Goal: Find specific page/section: Find specific page/section

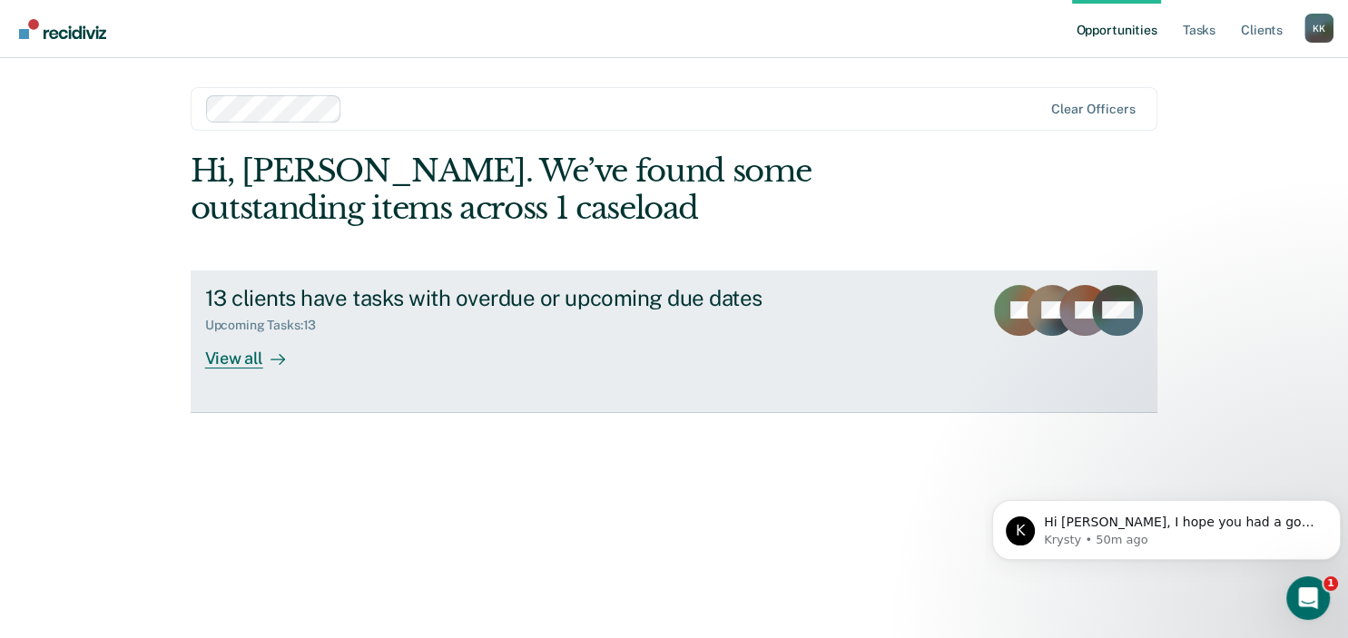
click at [589, 301] on div "13 clients have tasks with overdue or upcoming due dates" at bounding box center [523, 298] width 637 height 26
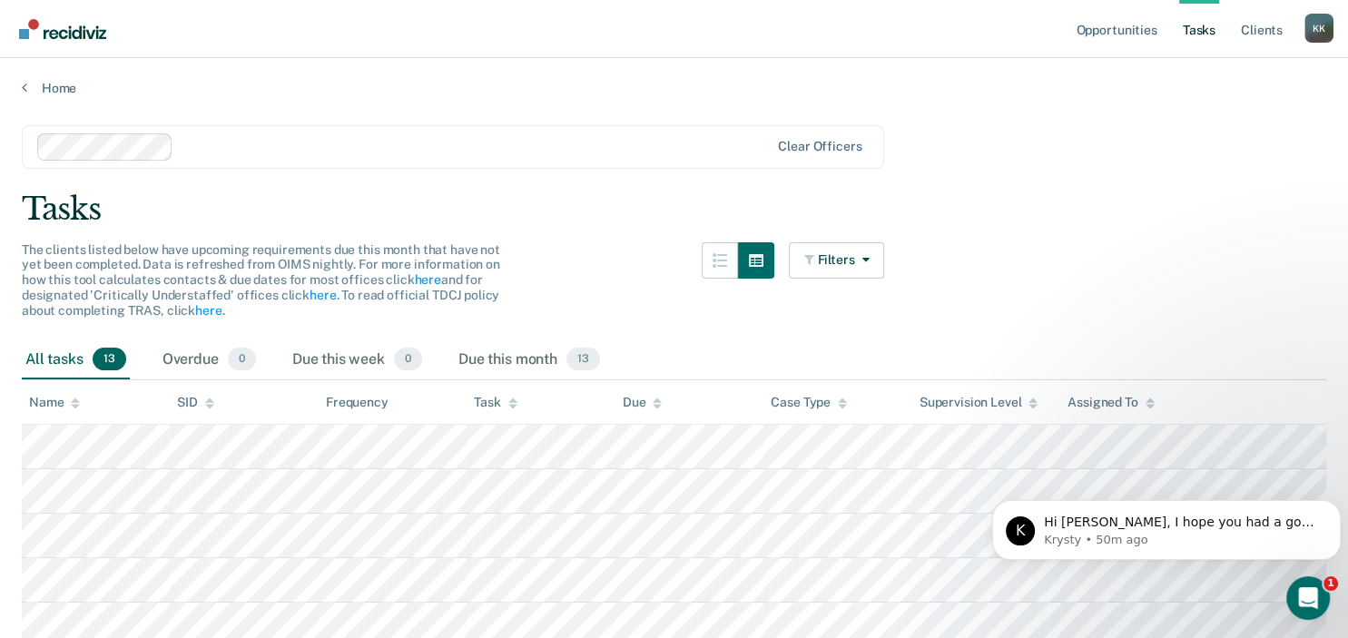
click at [1133, 236] on main "Clear officers Tasks The clients listed below have upcoming requirements due th…" at bounding box center [674, 583] width 1348 height 974
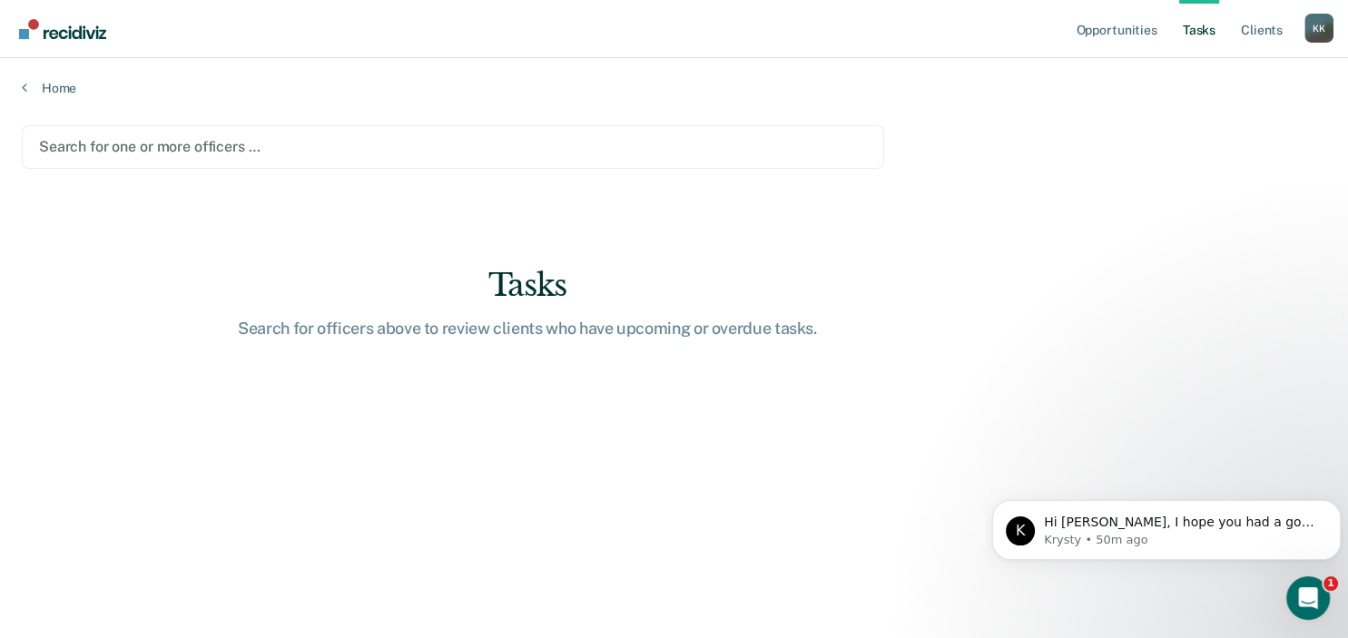
click at [152, 145] on div at bounding box center [453, 146] width 828 height 21
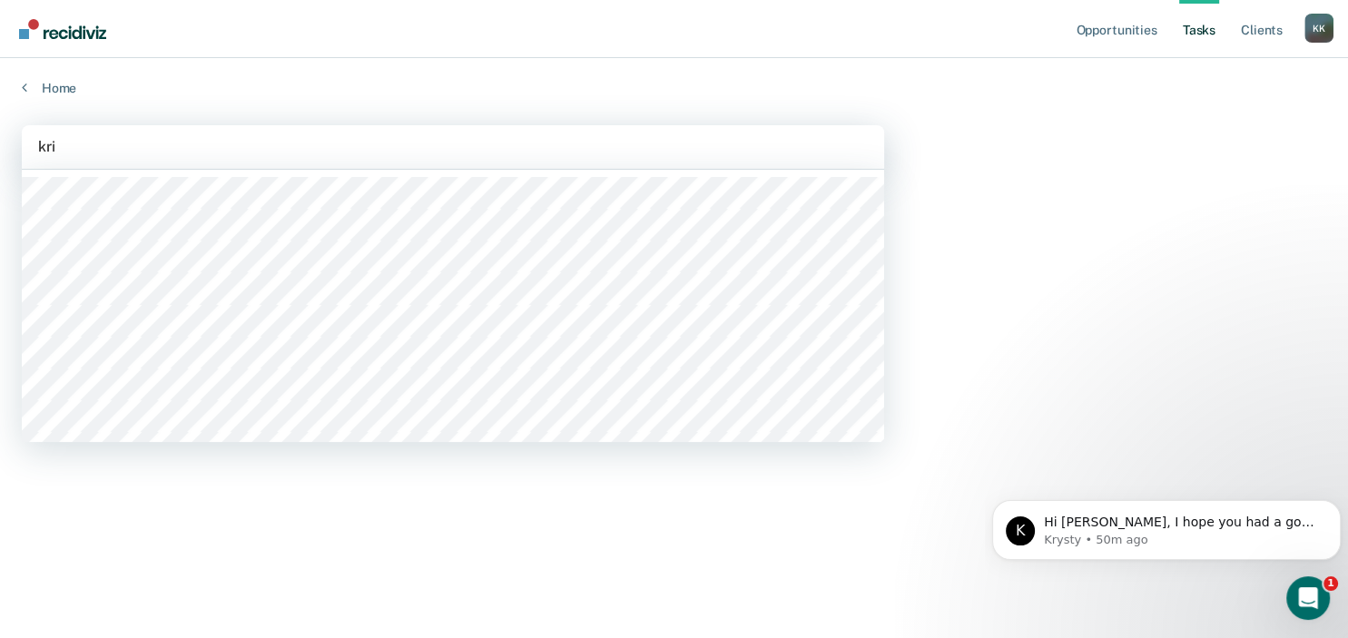
type input "[PERSON_NAME]"
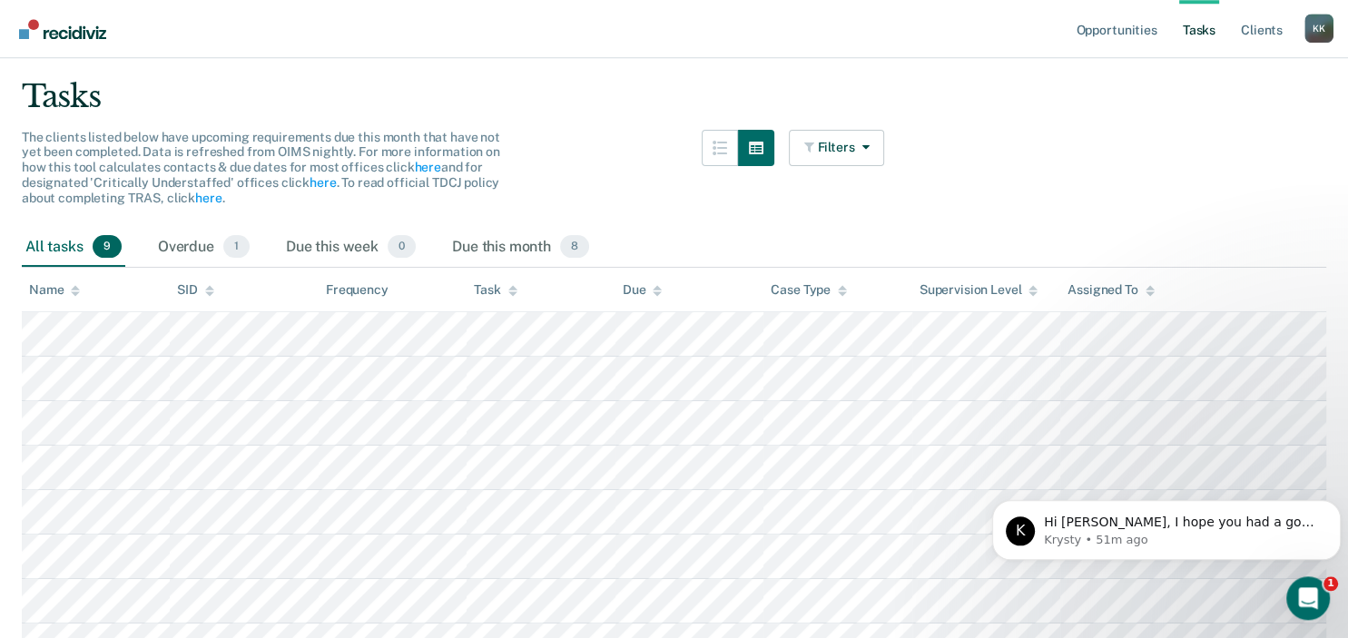
scroll to position [276, 0]
